Goal: Task Accomplishment & Management: Complete application form

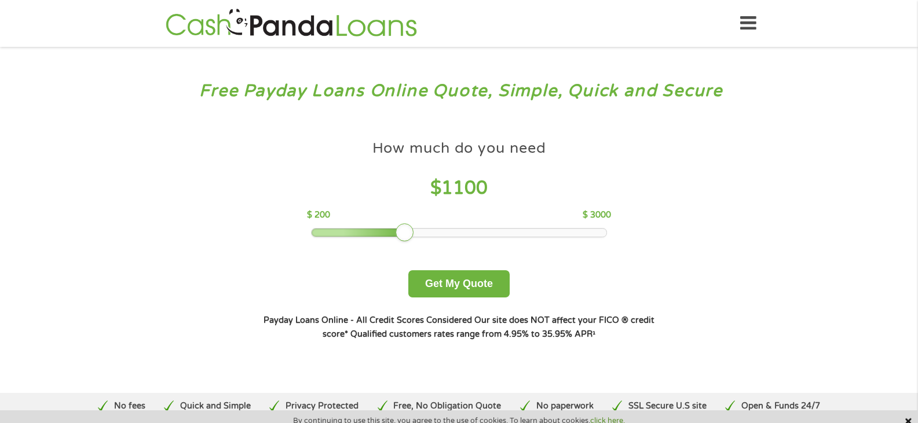
click at [406, 232] on div at bounding box center [458, 233] width 295 height 8
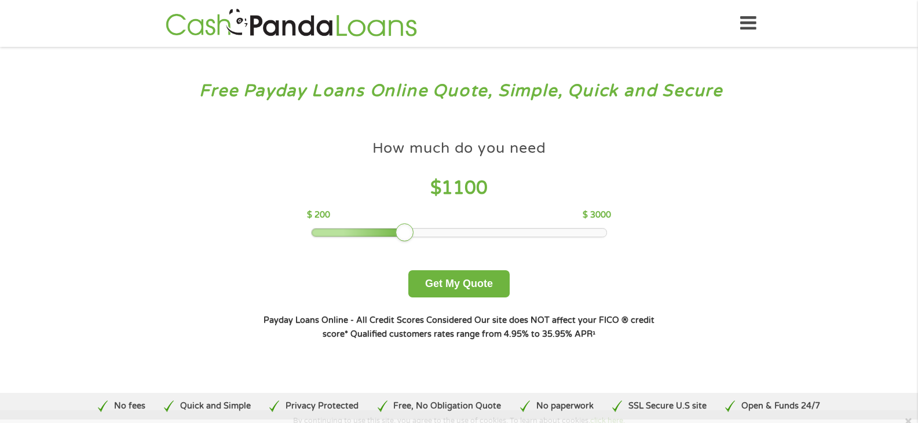
click at [406, 232] on div at bounding box center [404, 232] width 19 height 19
click at [415, 232] on div at bounding box center [458, 233] width 295 height 8
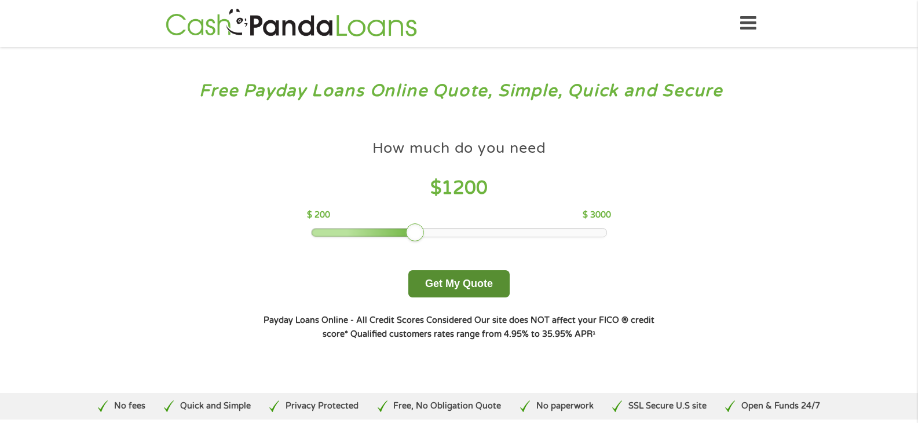
click at [443, 282] on button "Get My Quote" at bounding box center [458, 283] width 101 height 27
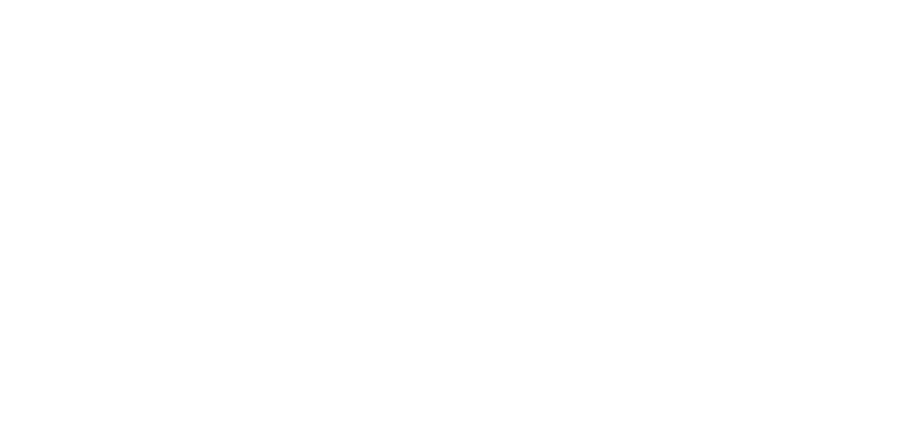
click at [0, 0] on html at bounding box center [0, 0] width 0 height 0
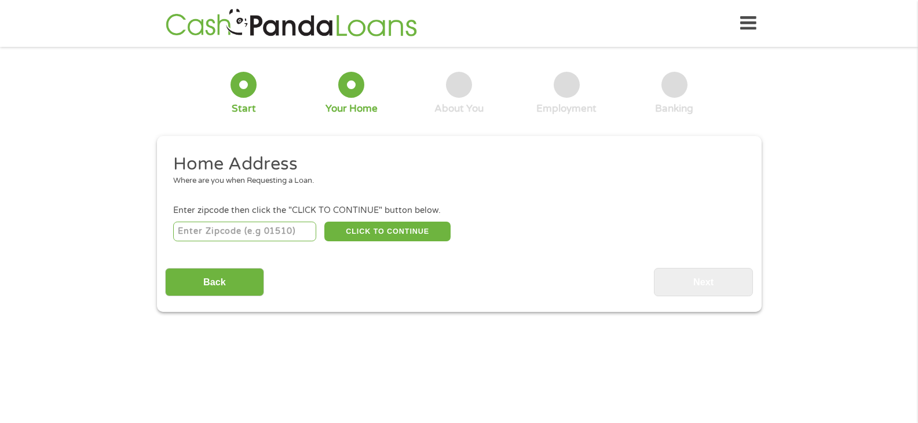
click at [190, 230] on input "number" at bounding box center [244, 232] width 143 height 20
type input "77373"
click at [359, 236] on button "CLICK TO CONTINUE" at bounding box center [387, 232] width 126 height 20
type input "77373"
type input "Spring"
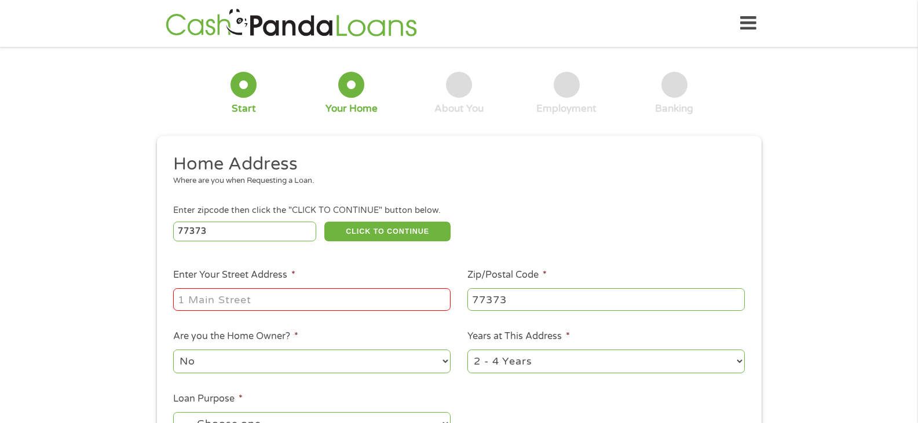
click at [239, 297] on input "Enter Your Street Address *" at bounding box center [311, 299] width 277 height 22
type input "[STREET_ADDRESS]"
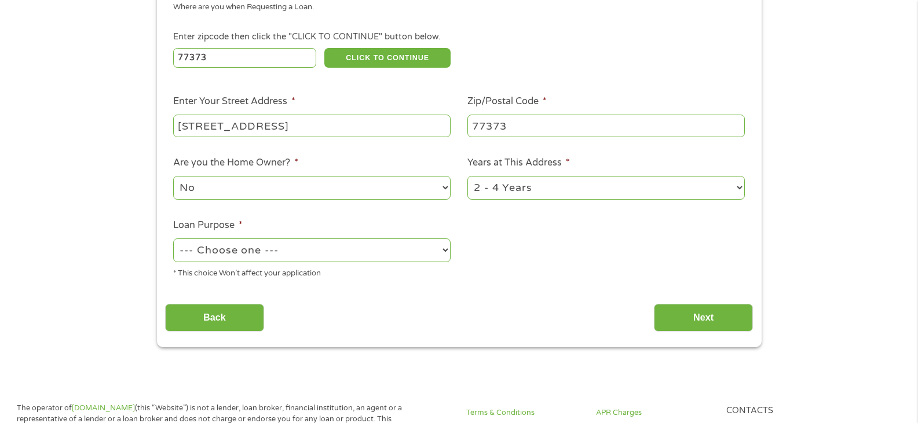
click at [447, 252] on select "--- Choose one --- Pay Bills Debt Consolidation Home Improvement Major Purchase…" at bounding box center [311, 251] width 277 height 24
select select "other"
click at [173, 239] on select "--- Choose one --- Pay Bills Debt Consolidation Home Improvement Major Purchase…" at bounding box center [311, 251] width 277 height 24
click at [701, 322] on input "Next" at bounding box center [703, 318] width 99 height 28
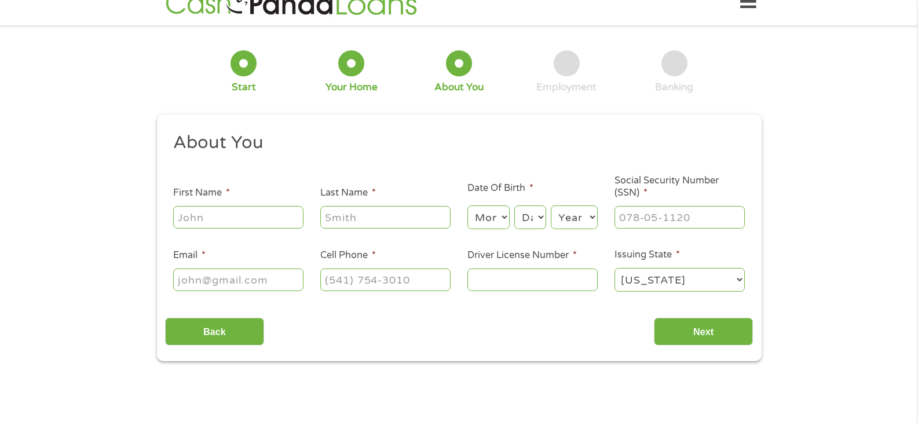
scroll to position [0, 0]
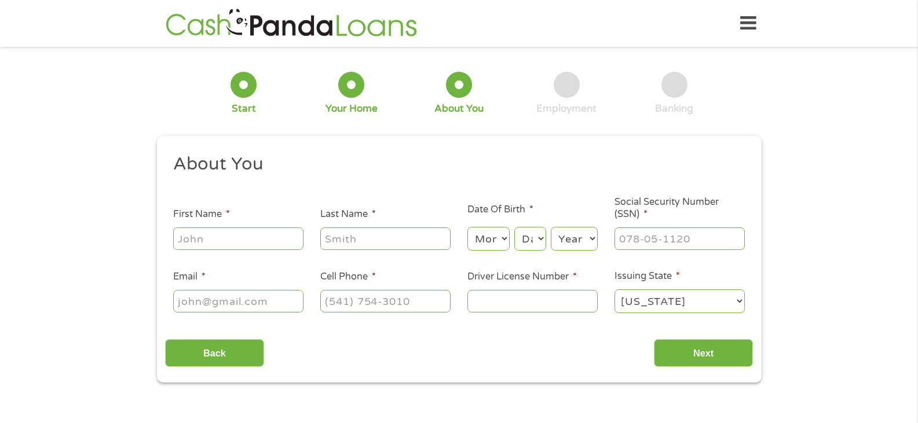
click at [231, 237] on input "First Name *" at bounding box center [238, 239] width 130 height 22
type input "[PERSON_NAME]"
click at [238, 241] on input "[PERSON_NAME]" at bounding box center [238, 239] width 130 height 22
click at [411, 302] on input "[PHONE_NUMBER]" at bounding box center [385, 301] width 130 height 22
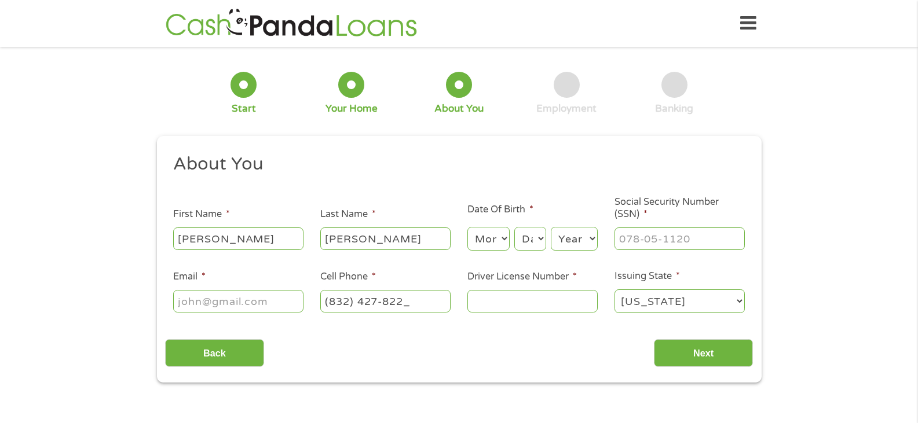
type input "[PHONE_NUMBER]"
click at [496, 240] on select "Month 1 2 3 4 5 6 7 8 9 10 11 12" at bounding box center [488, 239] width 42 height 24
select select "10"
click at [467, 227] on select "Month 1 2 3 4 5 6 7 8 9 10 11 12" at bounding box center [488, 239] width 42 height 24
click at [536, 238] on select "Day 1 2 3 4 5 6 7 8 9 10 11 12 13 14 15 16 17 18 19 20 21 22 23 24 25 26 27 28 …" at bounding box center [529, 239] width 31 height 24
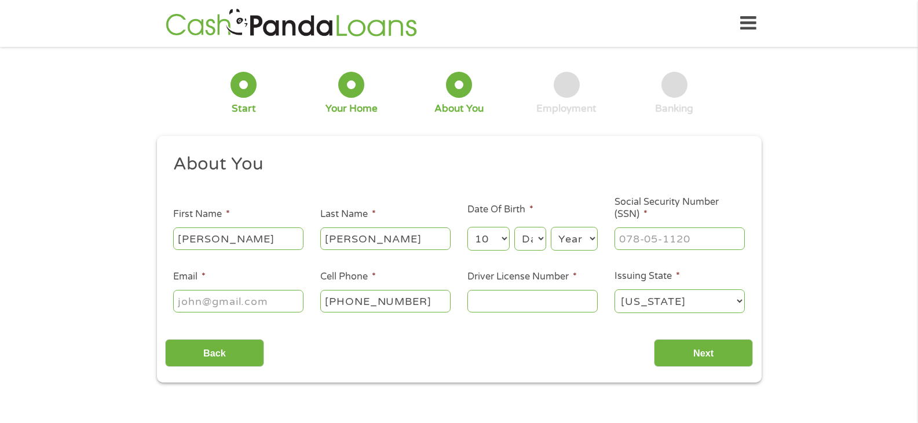
select select "7"
click at [514, 227] on select "Day 1 2 3 4 5 6 7 8 9 10 11 12 13 14 15 16 17 18 19 20 21 22 23 24 25 26 27 28 …" at bounding box center [529, 239] width 31 height 24
click at [585, 241] on select "Year [DATE] 2006 2005 2004 2003 2002 2001 2000 1999 1998 1997 1996 1995 1994 19…" at bounding box center [574, 239] width 47 height 24
select select "1974"
click at [551, 227] on select "Year [DATE] 2006 2005 2004 2003 2002 2001 2000 1999 1998 1997 1996 1995 1994 19…" at bounding box center [574, 239] width 47 height 24
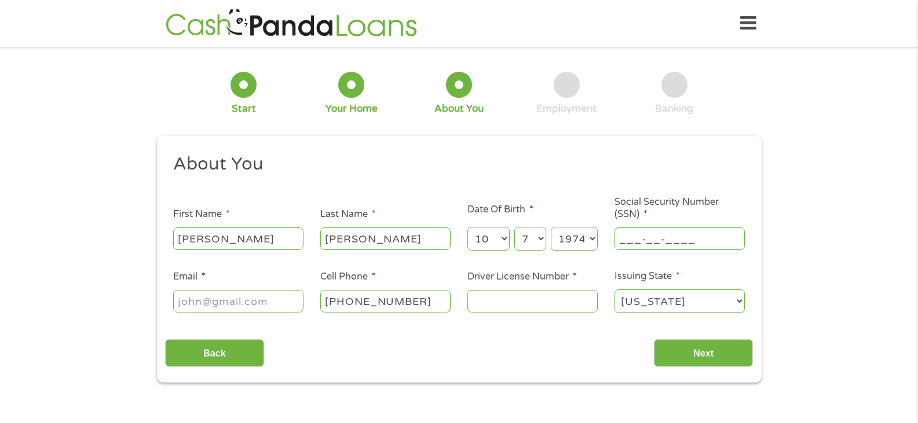
click at [637, 234] on input "___-__-____" at bounding box center [679, 239] width 130 height 22
type input "457-69-0217"
click at [206, 306] on input "Email *" at bounding box center [238, 301] width 130 height 22
type input "[EMAIL_ADDRESS][DOMAIN_NAME]"
type input "[PHONE_NUMBER]"
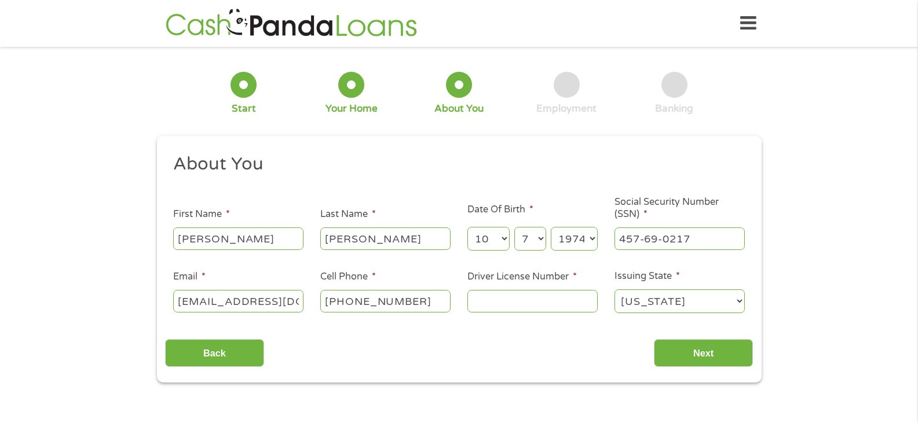
click at [513, 304] on input "Driver License Number *" at bounding box center [532, 301] width 130 height 22
type input "10492052"
click at [701, 346] on input "Next" at bounding box center [703, 353] width 99 height 28
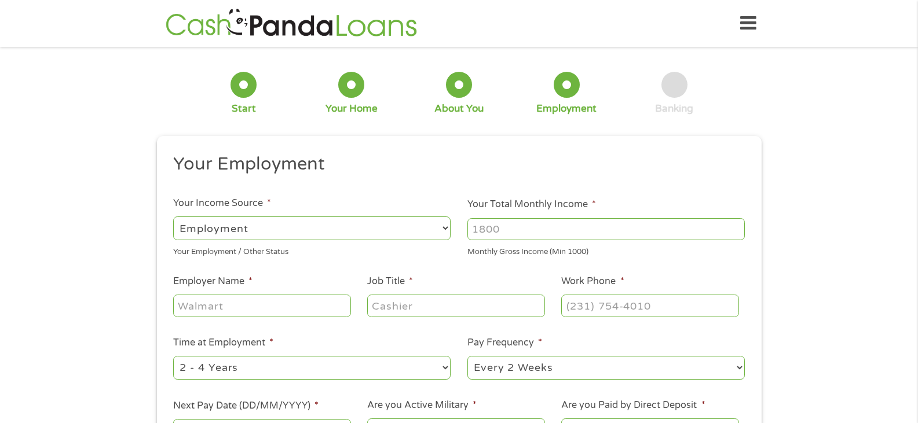
scroll to position [5, 5]
click at [243, 231] on select "--- Choose one --- Employment [DEMOGRAPHIC_DATA] Benefits" at bounding box center [311, 229] width 277 height 24
click at [173, 217] on select "--- Choose one --- Employment [DEMOGRAPHIC_DATA] Benefits" at bounding box center [311, 229] width 277 height 24
click at [500, 234] on input "Your Total Monthly Income *" at bounding box center [605, 229] width 277 height 22
type input "2"
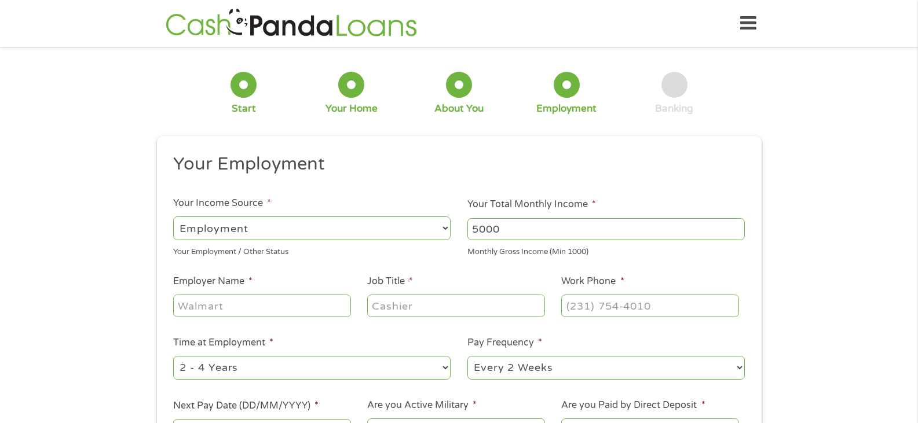
type input "5000"
click at [239, 307] on input "Employer Name *" at bounding box center [261, 306] width 177 height 22
type input "Parkway Chevrolet"
click at [394, 310] on input "Job Title *" at bounding box center [455, 306] width 177 height 22
type input "Maintenance MGR"
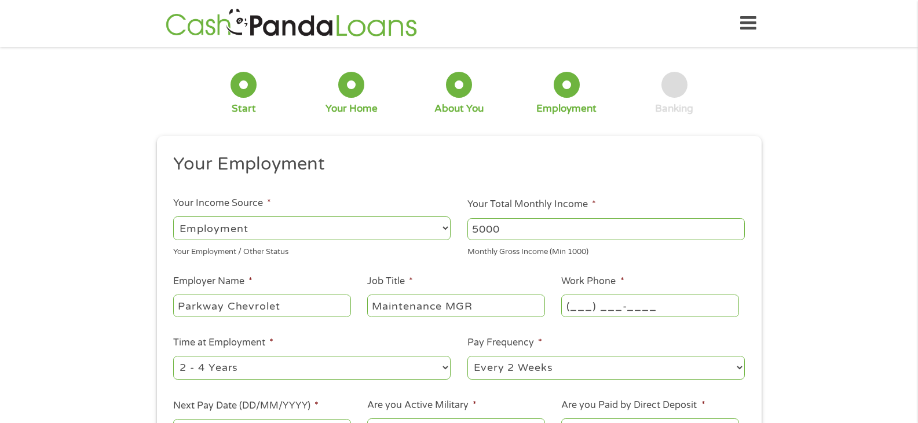
click at [571, 305] on input "(___) ___-____" at bounding box center [649, 306] width 177 height 22
type input "[PHONE_NUMBER]"
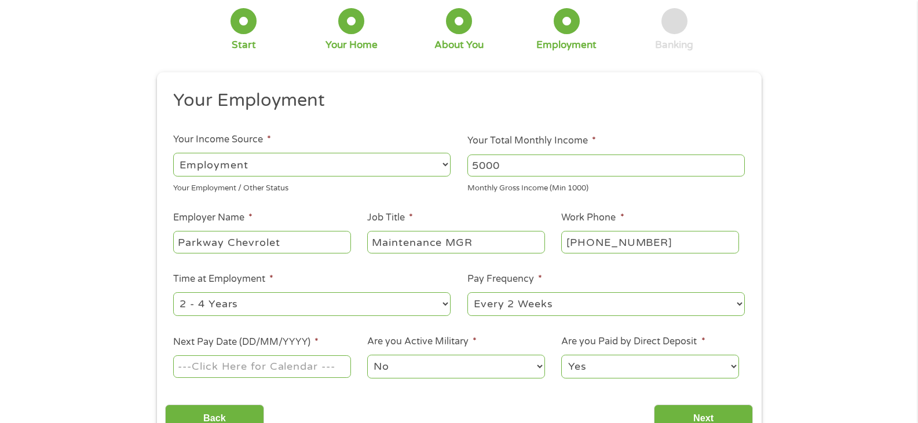
scroll to position [232, 0]
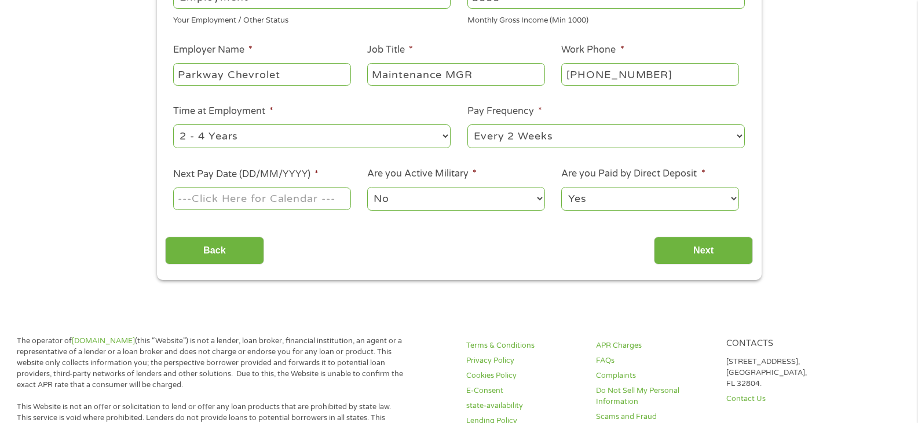
click at [236, 199] on input "Next Pay Date (DD/MM/YYYY) *" at bounding box center [261, 199] width 177 height 22
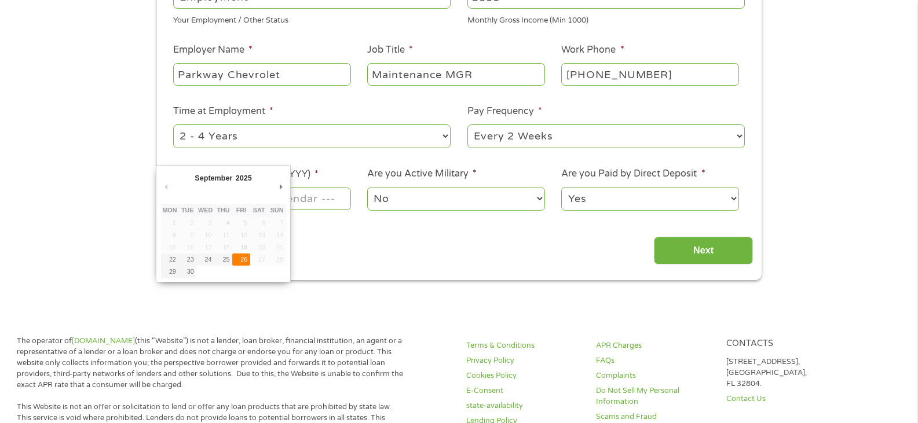
type input "[DATE]"
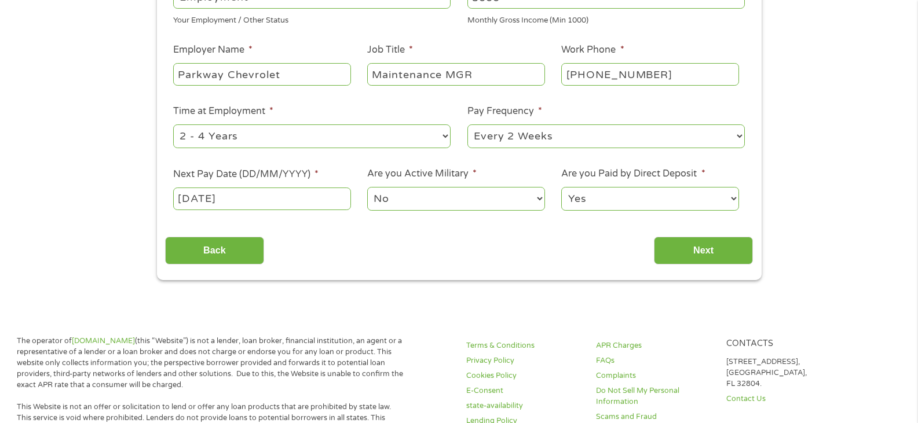
click at [408, 201] on select "No Yes" at bounding box center [455, 199] width 177 height 24
click at [367, 187] on select "No Yes" at bounding box center [455, 199] width 177 height 24
click at [606, 193] on select "Yes No" at bounding box center [649, 199] width 177 height 24
click at [561, 187] on select "Yes No" at bounding box center [649, 199] width 177 height 24
click at [704, 260] on input "Next" at bounding box center [703, 251] width 99 height 28
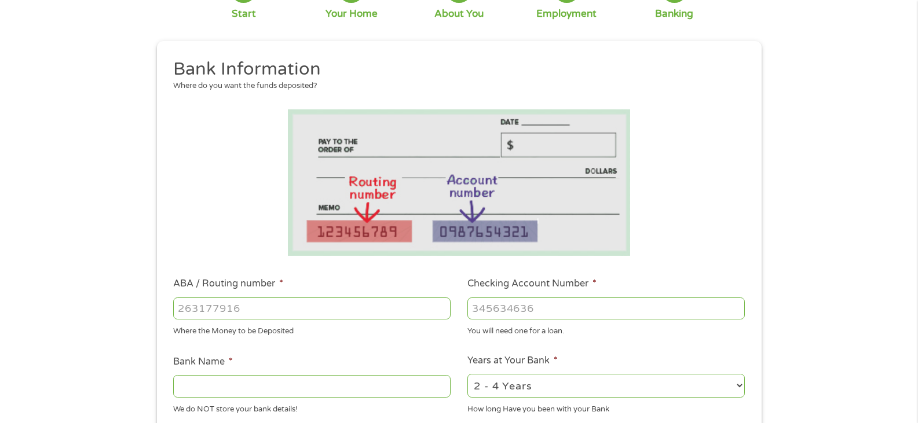
scroll to position [116, 0]
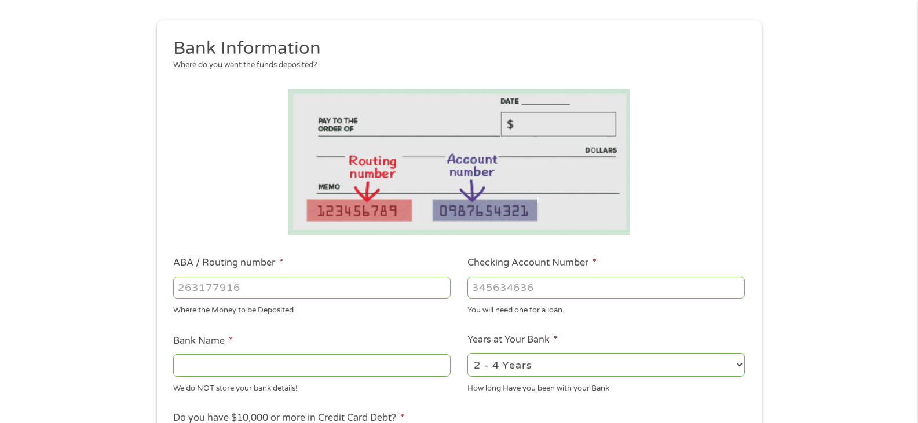
click at [190, 286] on input "ABA / Routing number *" at bounding box center [311, 288] width 277 height 22
type input "031101334"
type input "SoFi Bank, National Association"
type input "031101334"
click at [501, 291] on input "Checking Account Number *" at bounding box center [605, 288] width 277 height 22
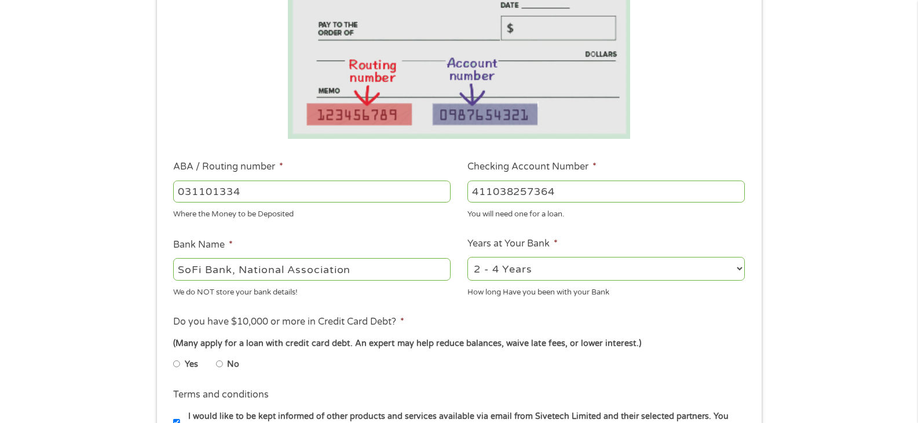
scroll to position [232, 0]
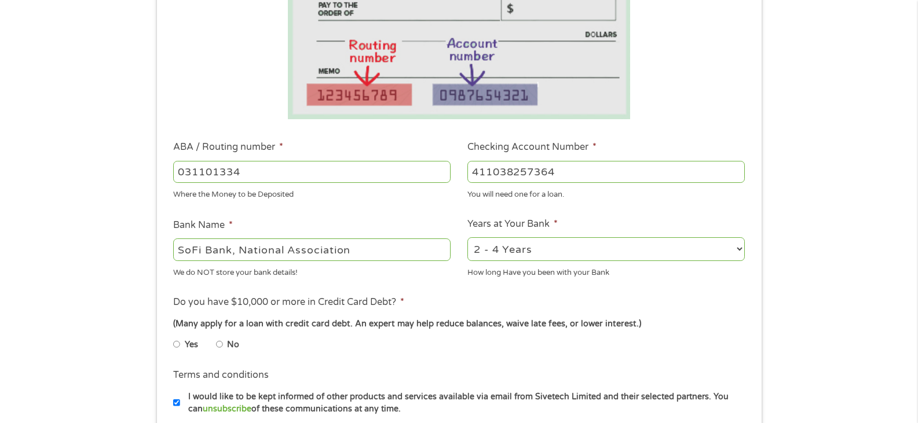
type input "411038257364"
click at [221, 345] on input "No" at bounding box center [219, 344] width 7 height 19
radio input "true"
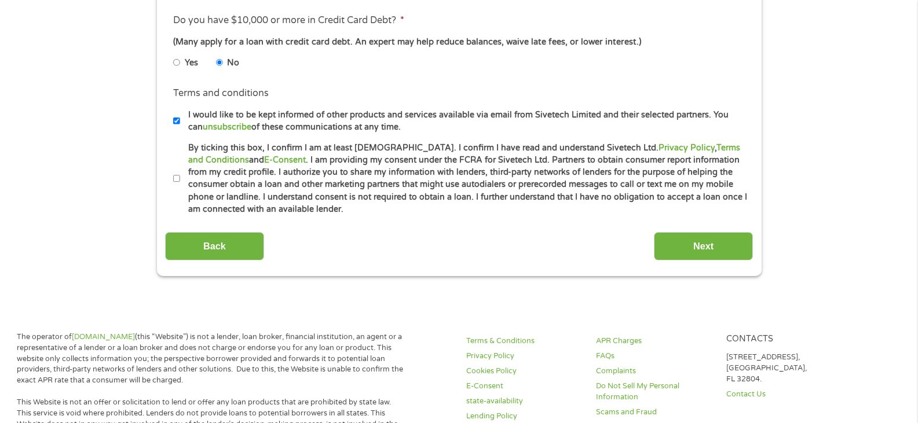
scroll to position [521, 0]
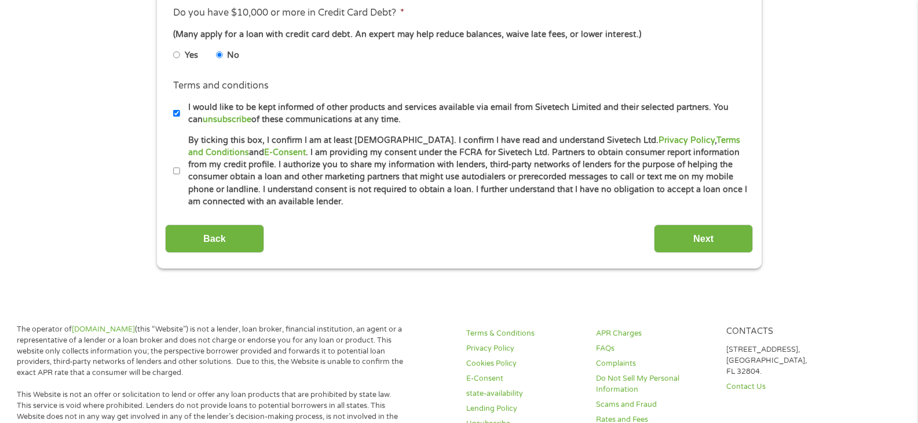
click at [175, 170] on input "By ticking this box, I confirm I am at least [DEMOGRAPHIC_DATA]. I confirm I ha…" at bounding box center [176, 171] width 7 height 19
checkbox input "true"
click at [696, 247] on input "Next" at bounding box center [703, 239] width 99 height 28
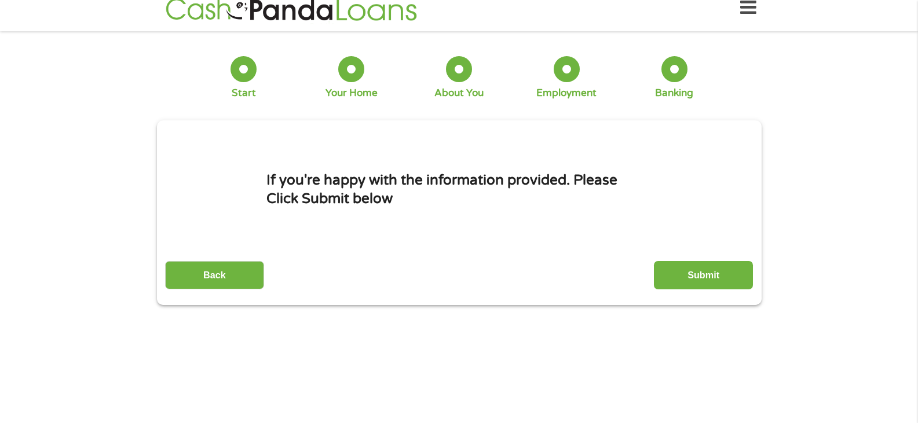
scroll to position [0, 0]
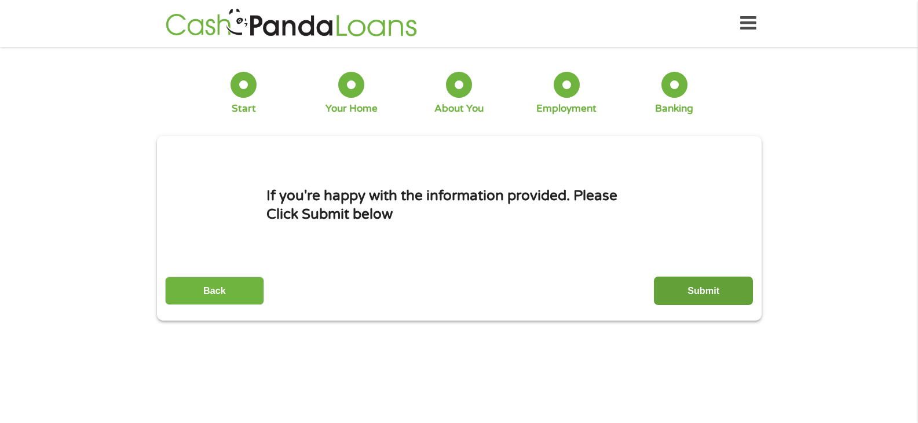
click at [691, 289] on input "Submit" at bounding box center [703, 291] width 99 height 28
